Goal: Information Seeking & Learning: Learn about a topic

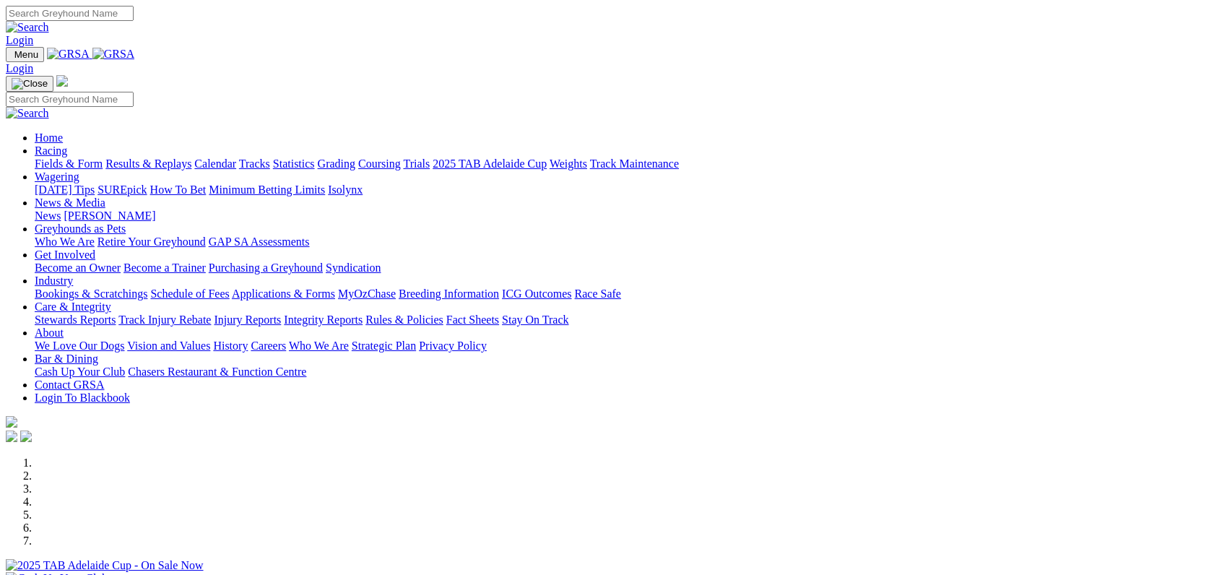
click at [111, 301] on link "Care & Integrity" at bounding box center [73, 307] width 77 height 12
click at [363, 314] on link "Integrity Reports" at bounding box center [323, 320] width 79 height 12
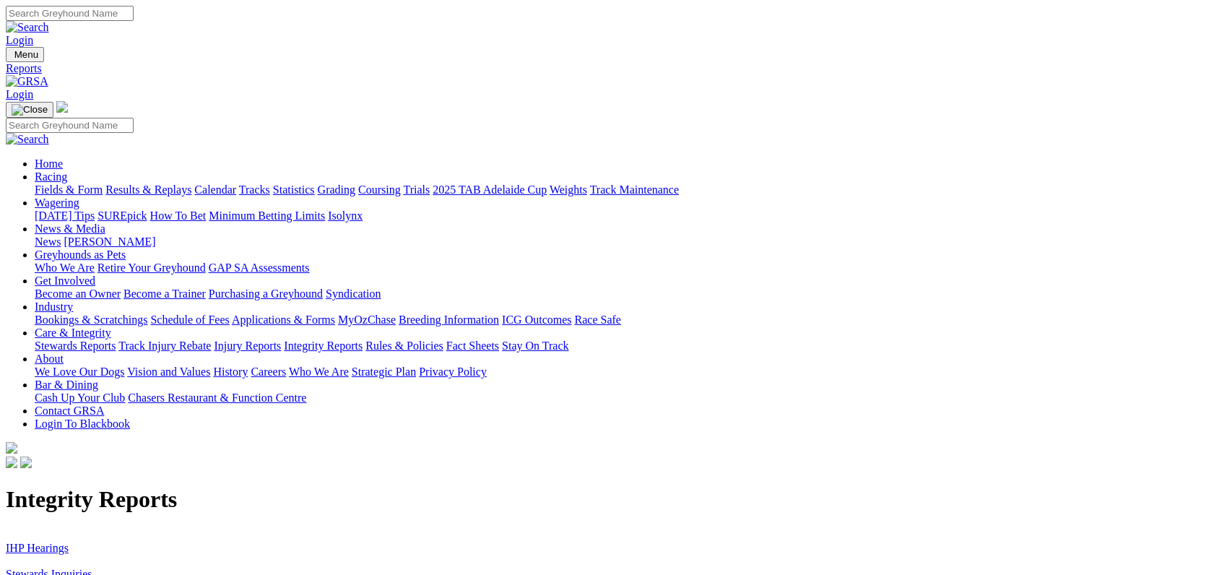
click at [69, 542] on link "IHP Hearings" at bounding box center [37, 548] width 63 height 12
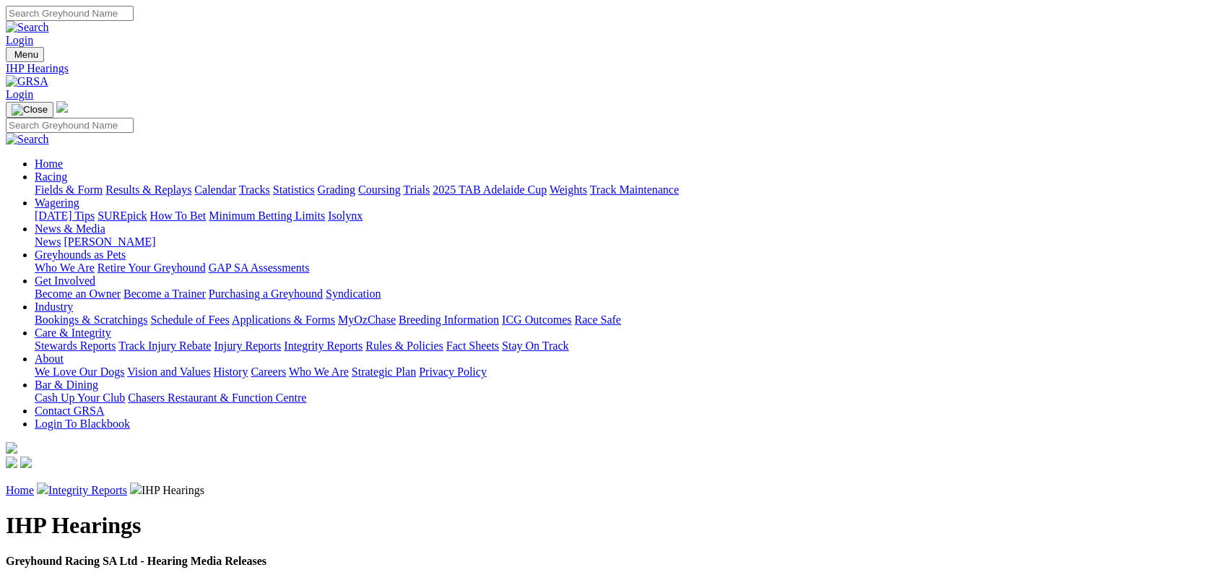
click at [363, 340] on link "Integrity Reports" at bounding box center [323, 346] width 79 height 12
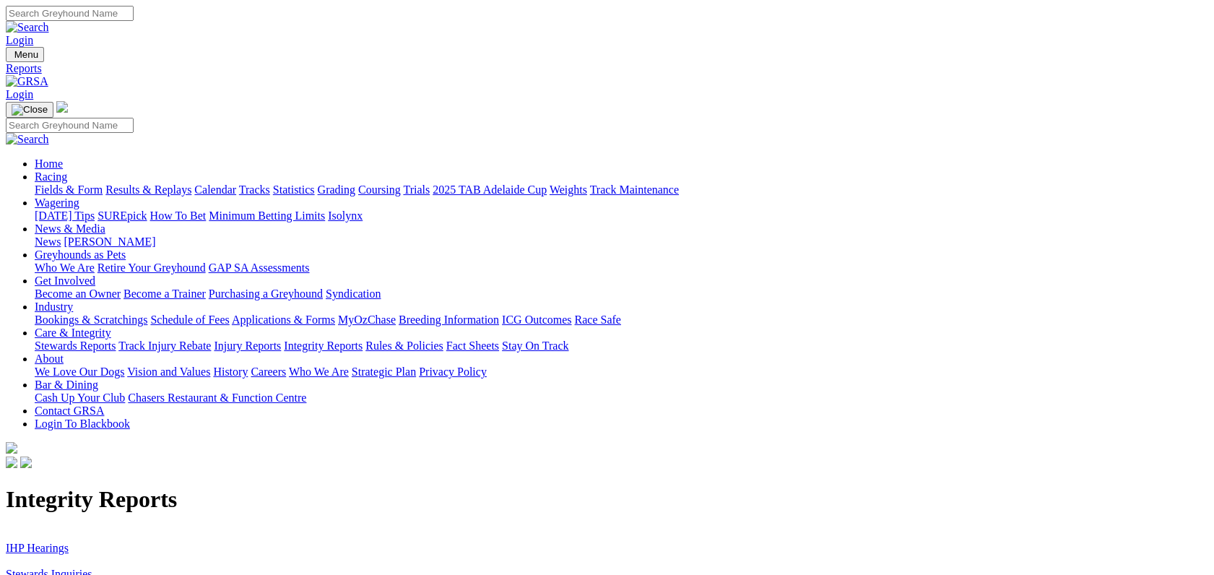
click at [92, 568] on link "Stewards Inquiries" at bounding box center [49, 574] width 87 height 12
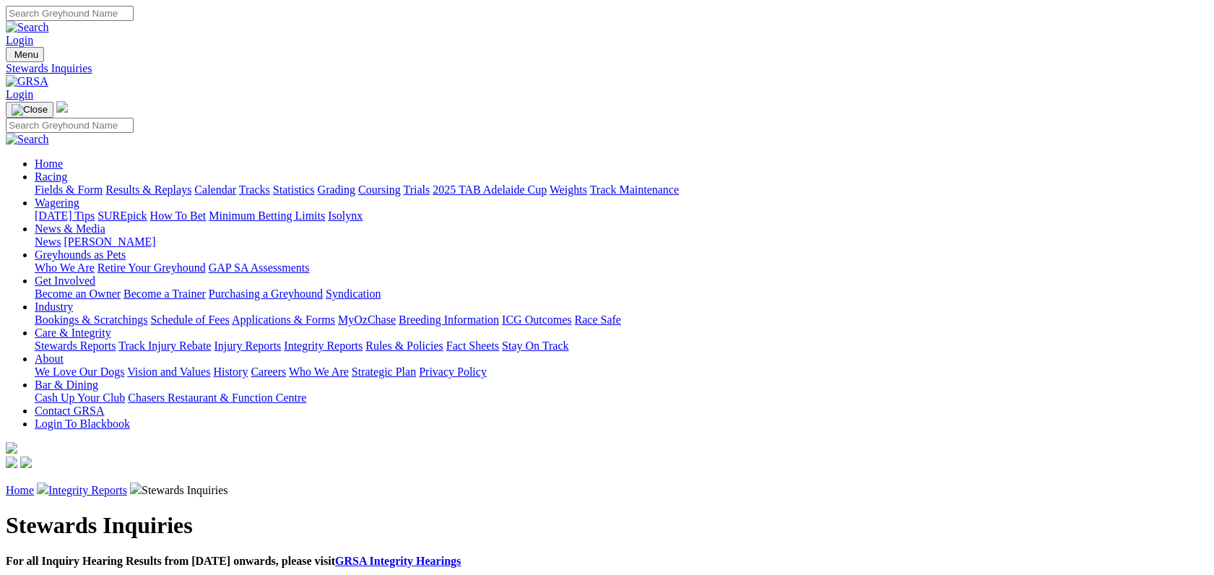
click at [103, 183] on link "Fields & Form" at bounding box center [69, 189] width 68 height 12
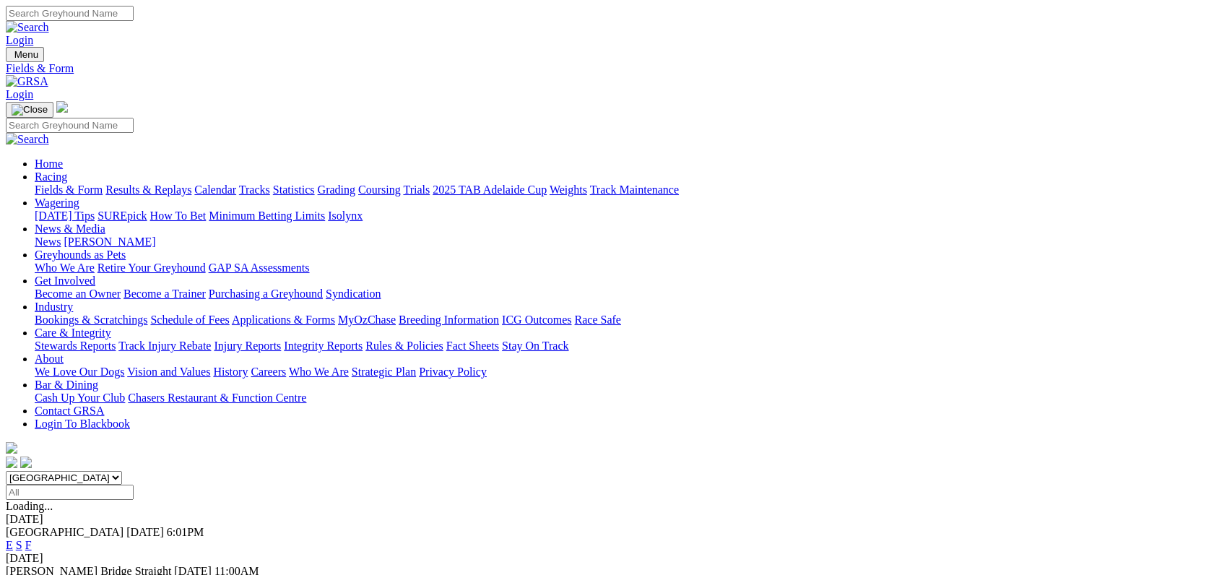
click at [32, 539] on link "F" at bounding box center [28, 545] width 7 height 12
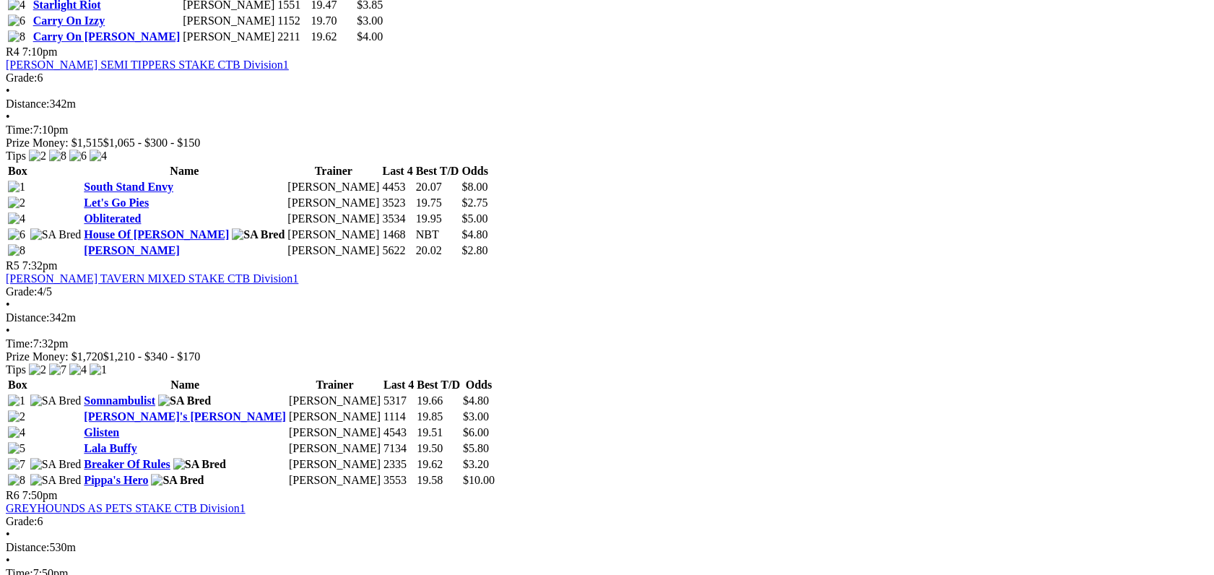
scroll to position [1384, 0]
